Goal: Information Seeking & Learning: Learn about a topic

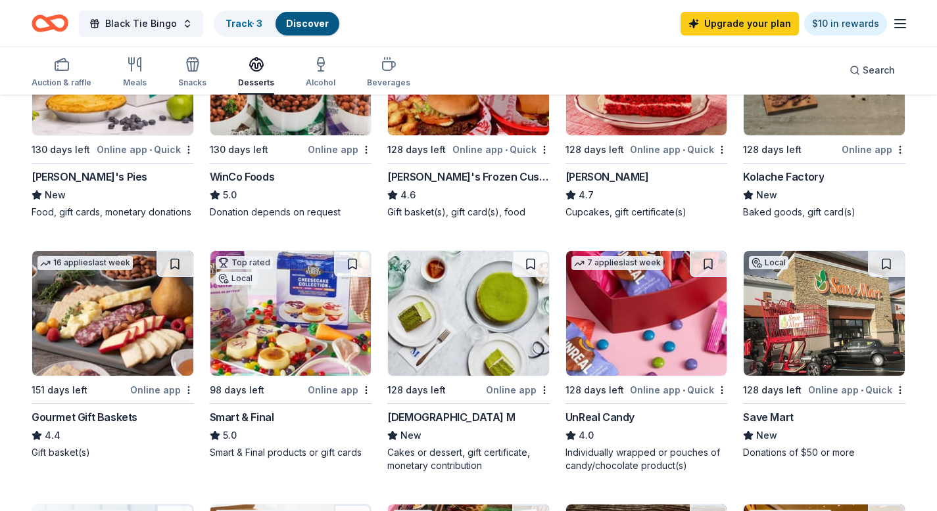
scroll to position [41, 0]
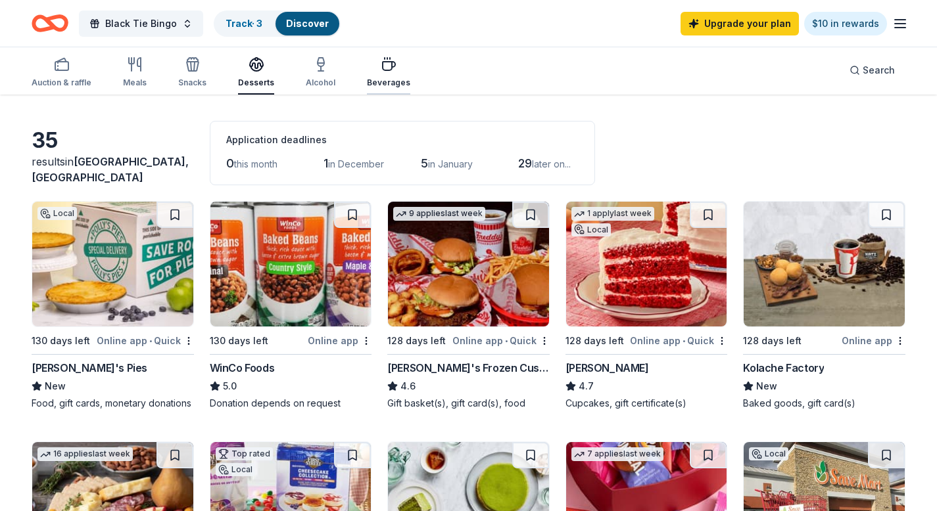
click at [387, 70] on icon "button" at bounding box center [389, 65] width 16 height 16
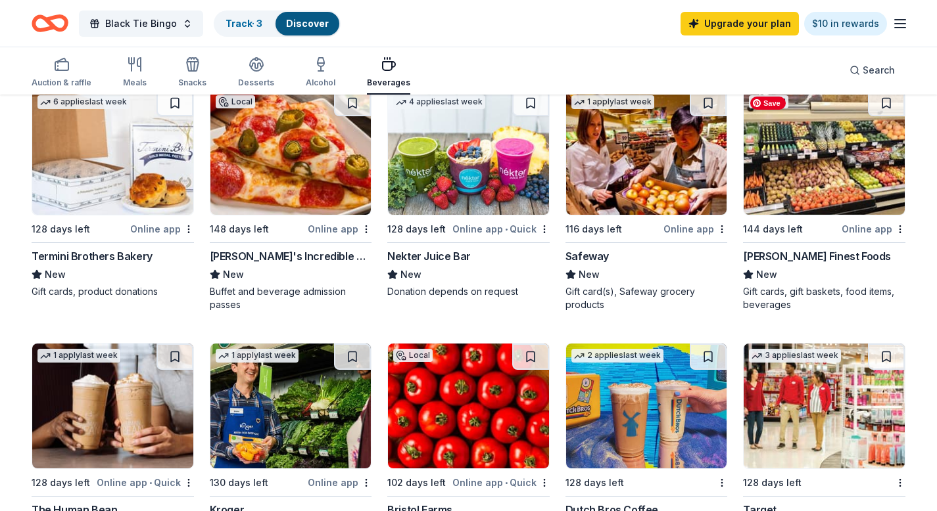
scroll to position [447, 0]
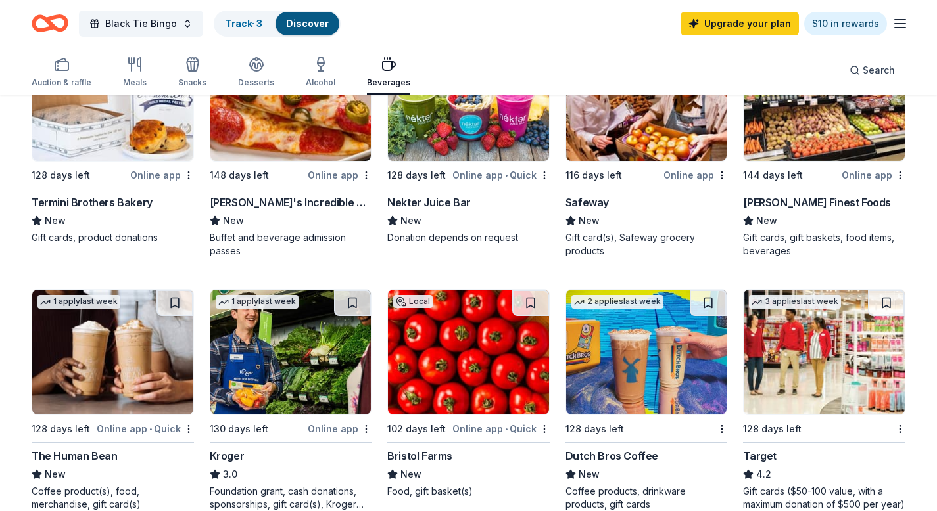
click at [289, 199] on div "[PERSON_NAME]'s Incredible Pizza" at bounding box center [291, 203] width 162 height 16
click at [64, 456] on div "The Human Bean" at bounding box center [74, 456] width 85 height 16
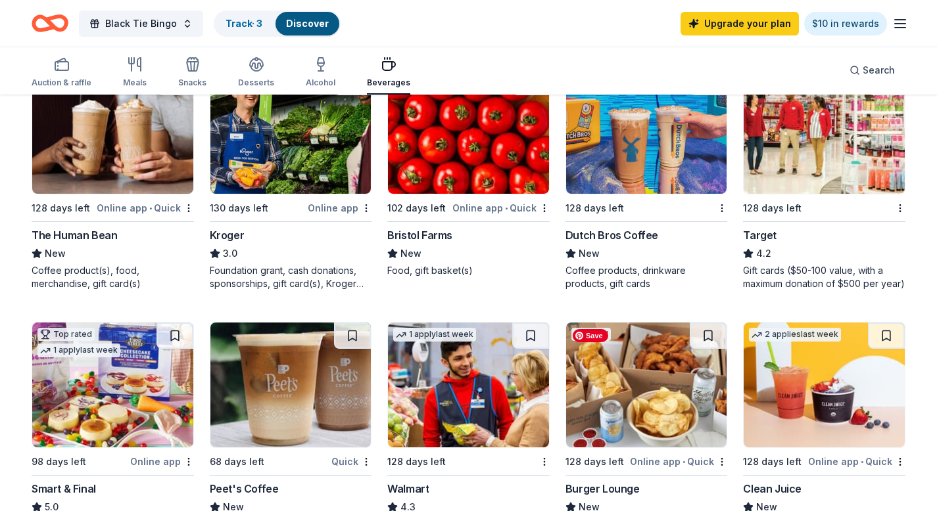
scroll to position [475, 0]
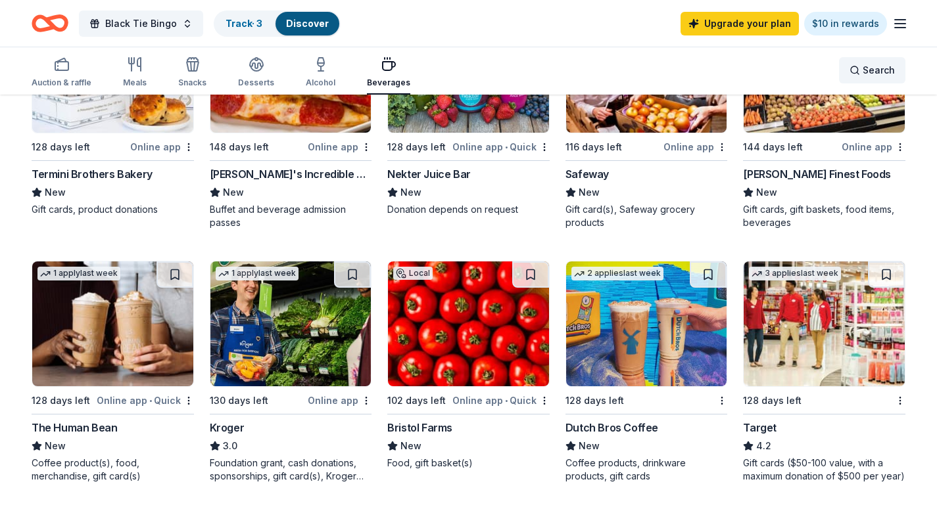
click at [871, 68] on span "Search" at bounding box center [878, 70] width 32 height 16
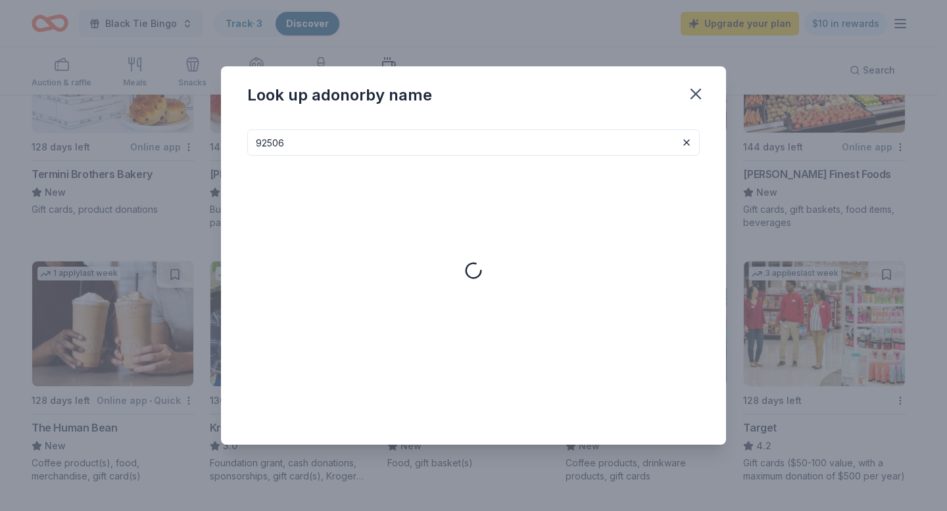
type input "92506"
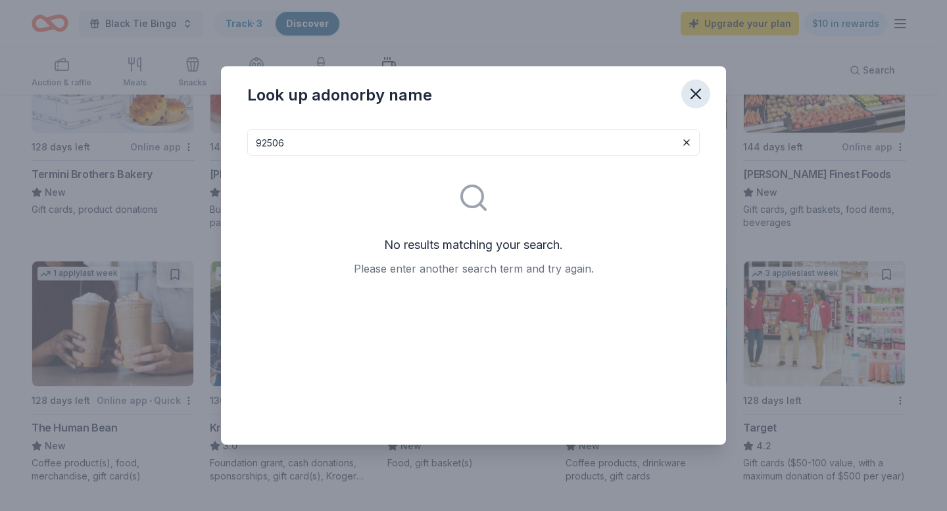
click at [691, 93] on icon "button" at bounding box center [695, 94] width 18 height 18
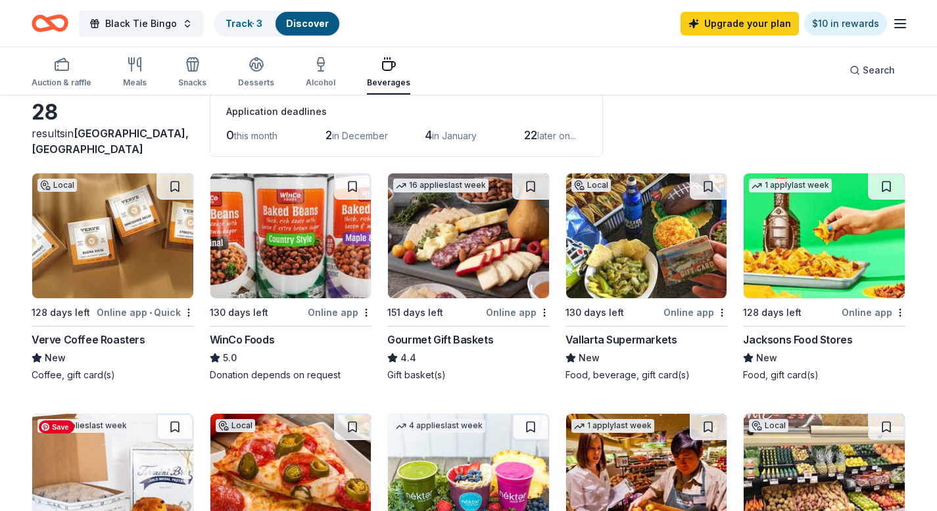
scroll to position [0, 0]
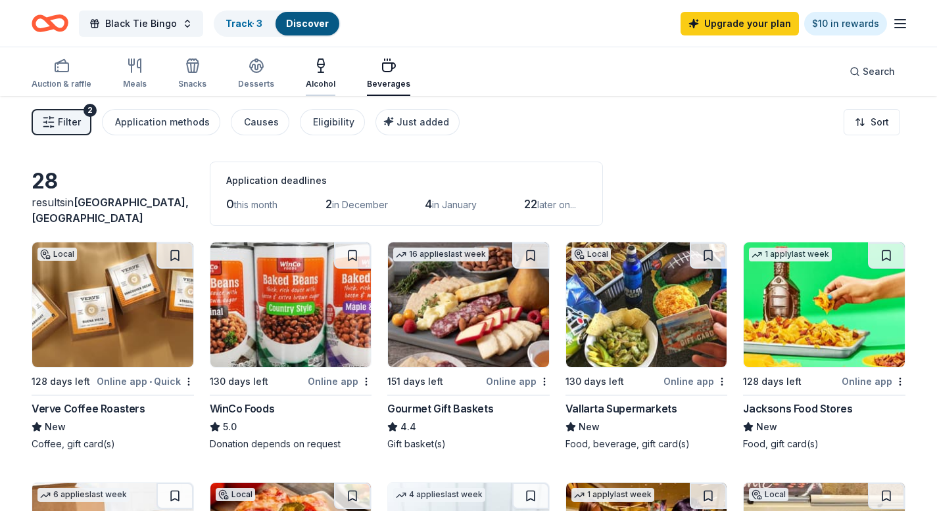
click at [313, 68] on icon "button" at bounding box center [321, 66] width 16 height 16
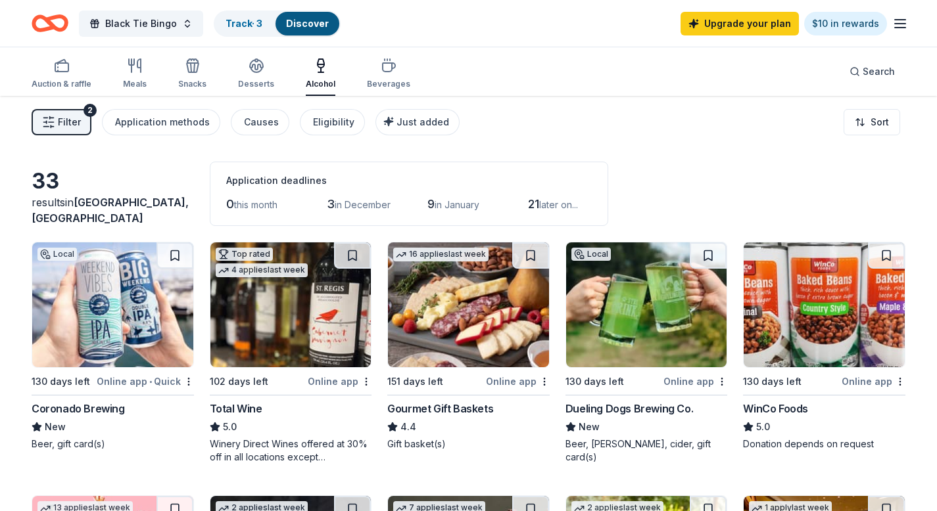
click at [65, 410] on div "Coronado Brewing" at bounding box center [78, 409] width 93 height 16
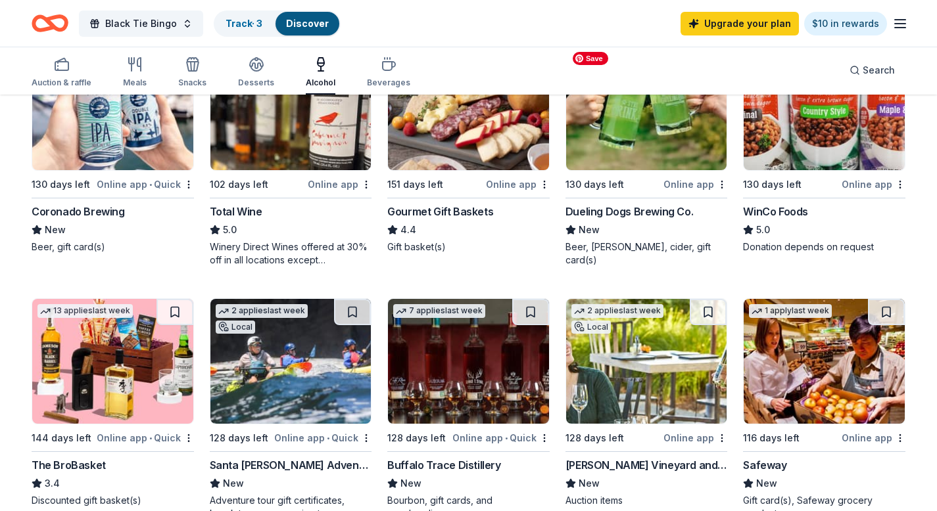
scroll to position [413, 0]
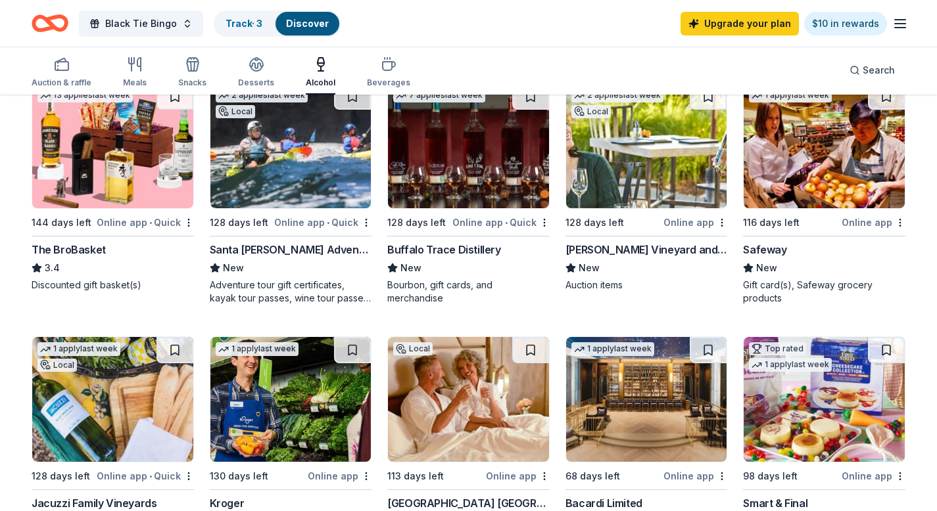
click at [638, 250] on div "[PERSON_NAME] Vineyard and Winery" at bounding box center [646, 250] width 162 height 16
